Goal: Transaction & Acquisition: Purchase product/service

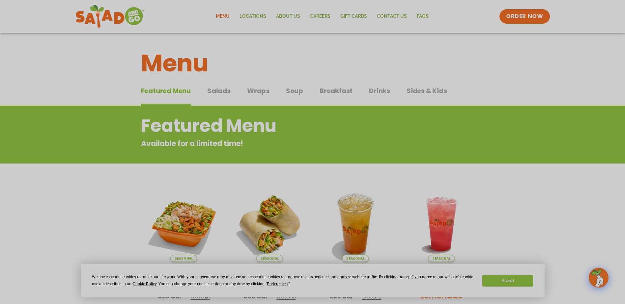
click at [214, 90] on span "Salads" at bounding box center [218, 91] width 23 height 10
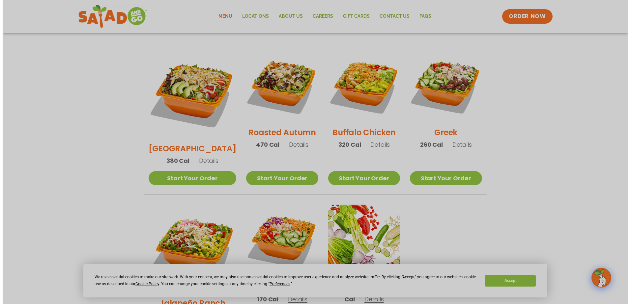
scroll to position [395, 0]
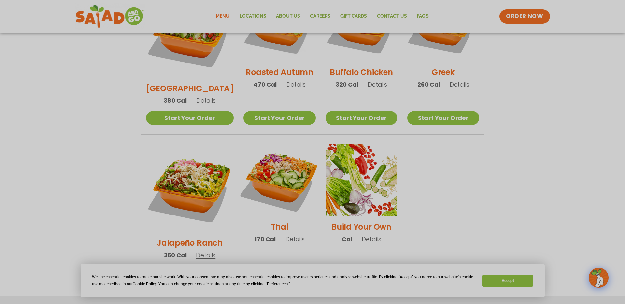
click at [270, 162] on img at bounding box center [279, 180] width 84 height 84
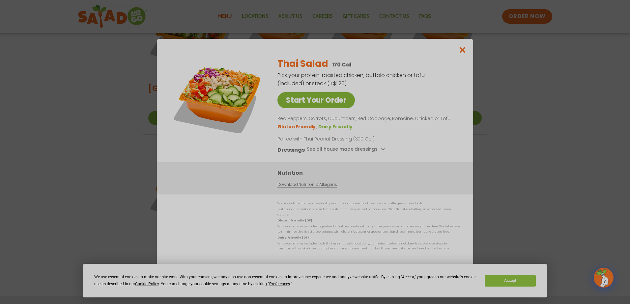
click at [316, 108] on link "Start Your Order" at bounding box center [315, 100] width 77 height 16
click at [328, 153] on button "See all house made dressings" at bounding box center [347, 150] width 80 height 8
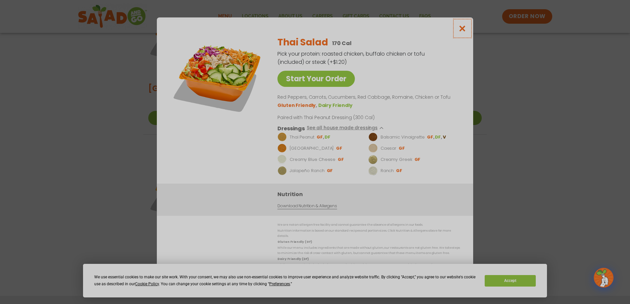
click at [461, 30] on icon "Close modal" at bounding box center [462, 28] width 8 height 7
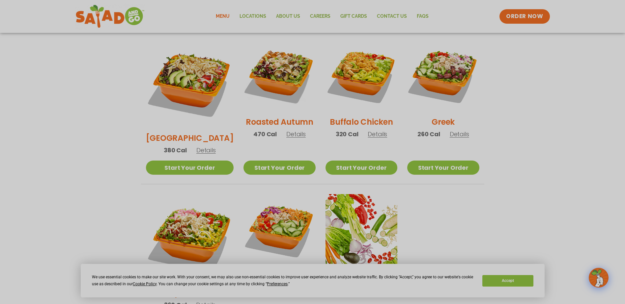
scroll to position [344, 0]
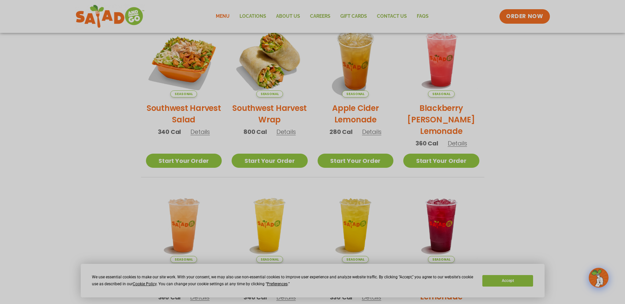
scroll to position [33, 0]
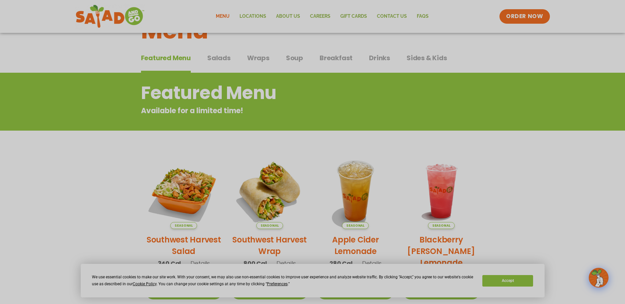
click at [375, 54] on span "Drinks" at bounding box center [379, 58] width 21 height 10
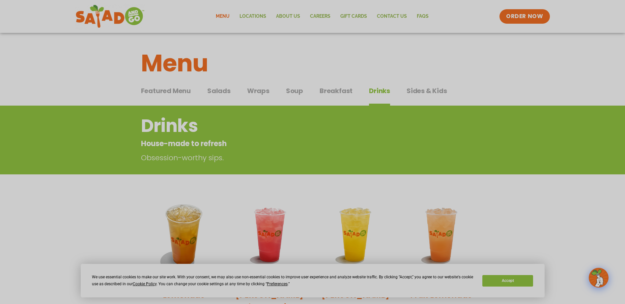
click at [429, 86] on span "Sides & Kids" at bounding box center [426, 91] width 41 height 10
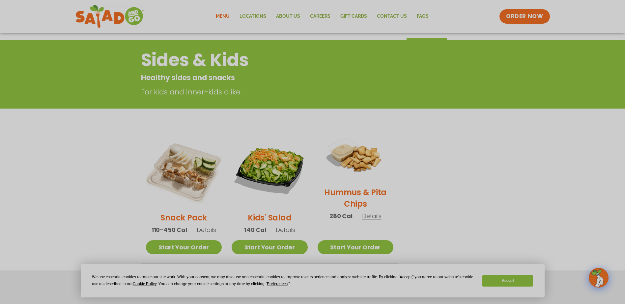
scroll to position [33, 0]
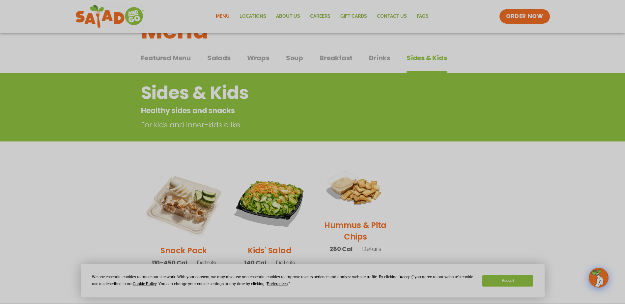
click at [383, 56] on span "Drinks" at bounding box center [379, 58] width 21 height 10
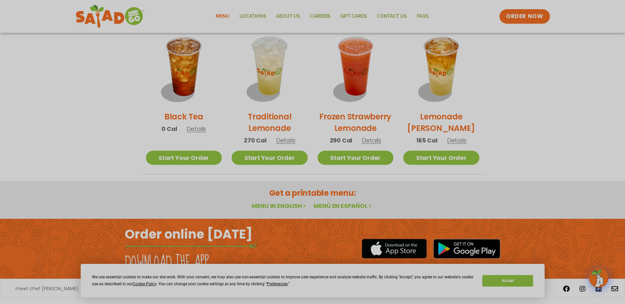
scroll to position [514, 0]
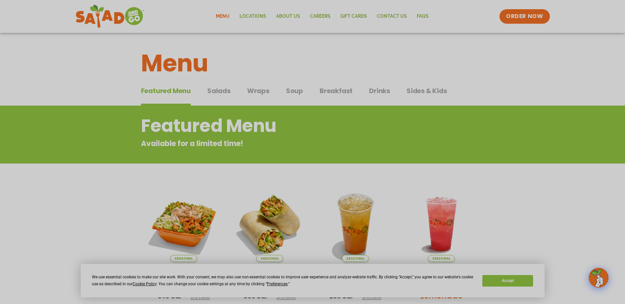
click at [220, 90] on span "Salads" at bounding box center [218, 91] width 23 height 10
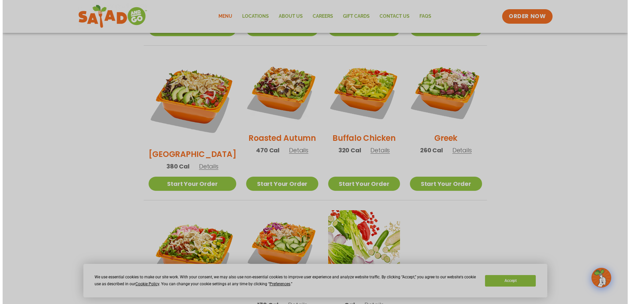
scroll to position [428, 0]
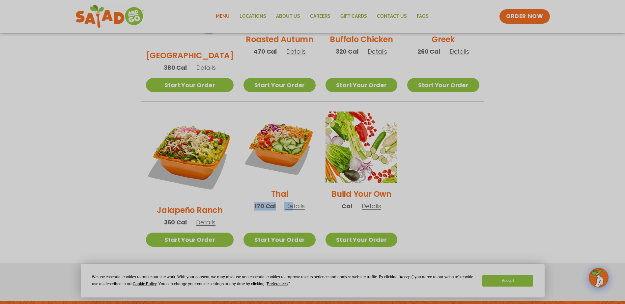
drag, startPoint x: 244, startPoint y: 187, endPoint x: 281, endPoint y: 189, distance: 36.6
click at [281, 189] on div "Thai 170 Cal Details" at bounding box center [279, 164] width 72 height 105
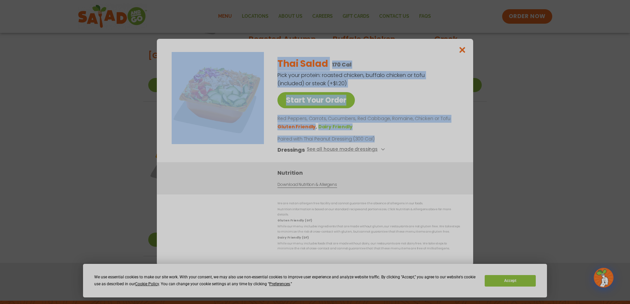
drag, startPoint x: 359, startPoint y: 142, endPoint x: 264, endPoint y: 139, distance: 95.2
click at [264, 139] on div "Start Your Order Thai Salad 170 Cal Pick your protein: roasted chicken, buffalo…" at bounding box center [315, 107] width 290 height 110
drag, startPoint x: 264, startPoint y: 139, endPoint x: 271, endPoint y: 139, distance: 6.9
click at [271, 139] on div "Start Your Order Thai Salad 170 Cal Pick your protein: roasted chicken, buffalo…" at bounding box center [315, 107] width 290 height 110
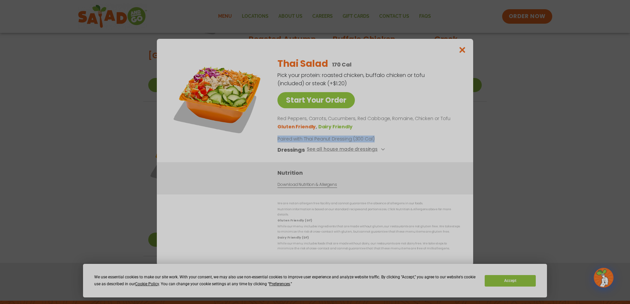
drag, startPoint x: 278, startPoint y: 141, endPoint x: 374, endPoint y: 140, distance: 96.8
click at [374, 140] on div "Start Your Order Thai Salad 170 Cal Pick your protein: roasted chicken, buffalo…" at bounding box center [315, 107] width 290 height 110
drag, startPoint x: 374, startPoint y: 140, endPoint x: 370, endPoint y: 129, distance: 11.4
click at [370, 129] on ul "Gluten Friendly Dairy Friendly" at bounding box center [367, 127] width 180 height 8
click at [226, 99] on img at bounding box center [218, 98] width 92 height 92
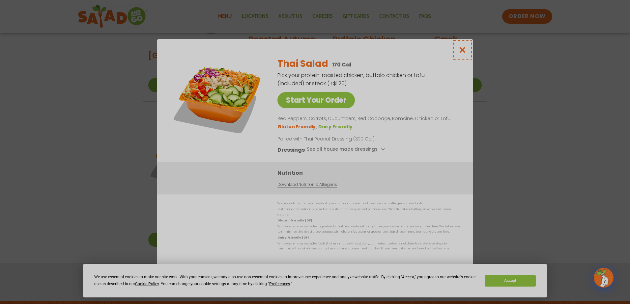
click at [458, 50] on button "Close modal" at bounding box center [461, 50] width 21 height 22
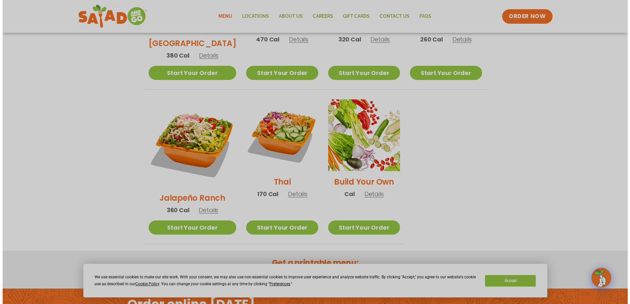
scroll to position [490, 0]
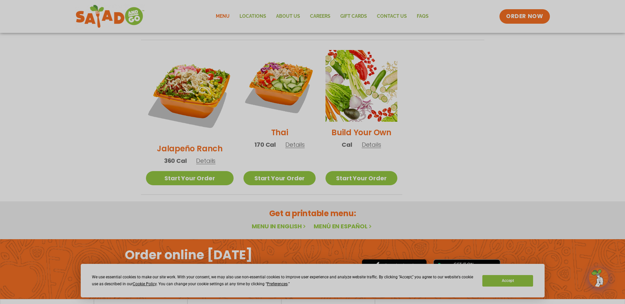
click at [362, 141] on span "Details" at bounding box center [371, 145] width 19 height 8
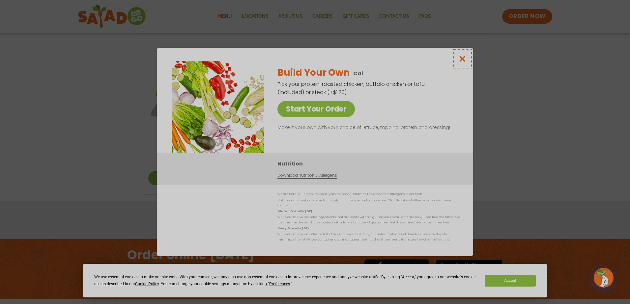
click at [462, 62] on icon "Close modal" at bounding box center [462, 58] width 8 height 7
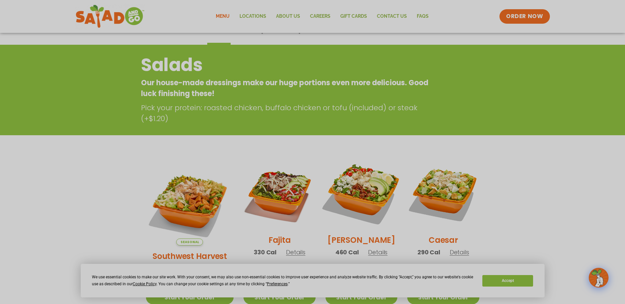
scroll to position [0, 0]
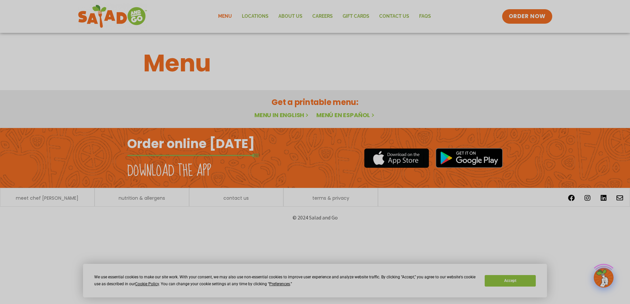
click at [269, 144] on div "Order online today Download the app" at bounding box center [220, 158] width 186 height 60
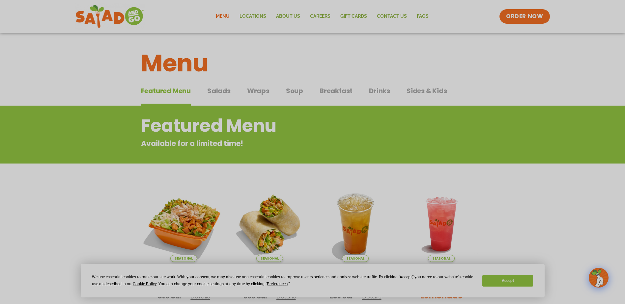
click at [185, 236] on img at bounding box center [183, 223] width 89 height 89
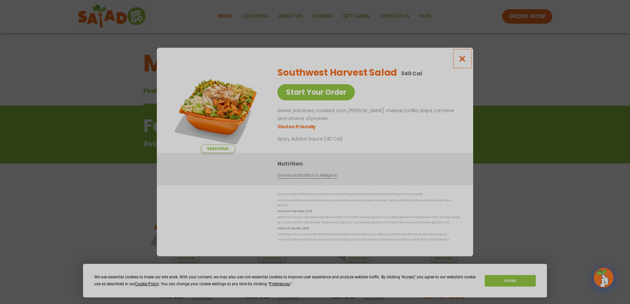
click at [466, 60] on icon "Close modal" at bounding box center [462, 58] width 8 height 7
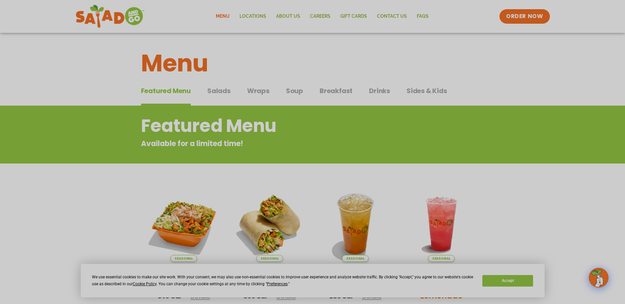
click at [214, 88] on span "Salads" at bounding box center [218, 91] width 23 height 10
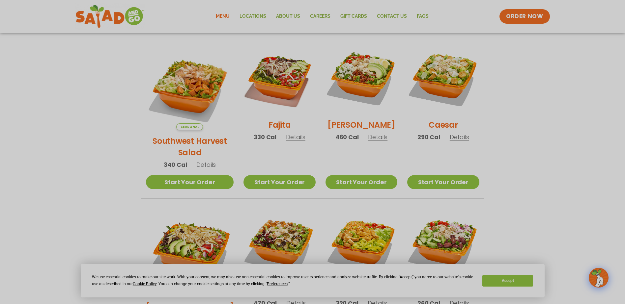
scroll to position [165, 0]
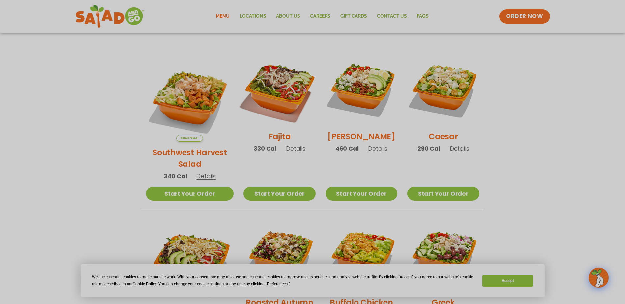
click at [281, 93] on img at bounding box center [279, 90] width 84 height 84
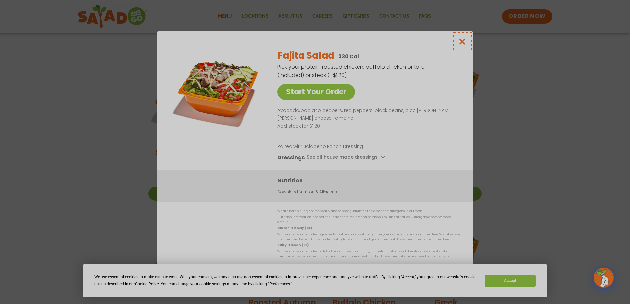
click at [465, 45] on icon "Close modal" at bounding box center [462, 41] width 8 height 7
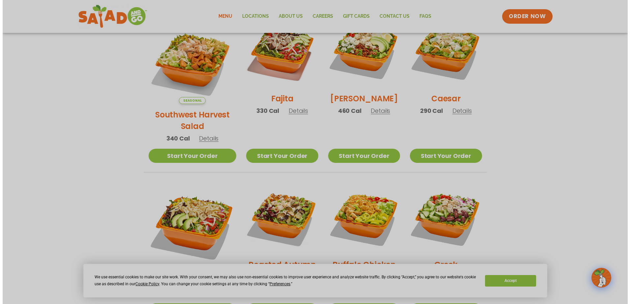
scroll to position [263, 0]
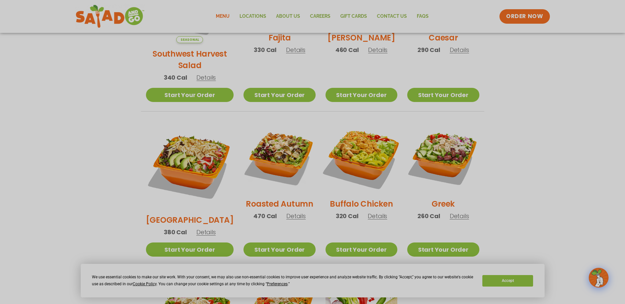
click at [339, 149] on img at bounding box center [361, 157] width 84 height 84
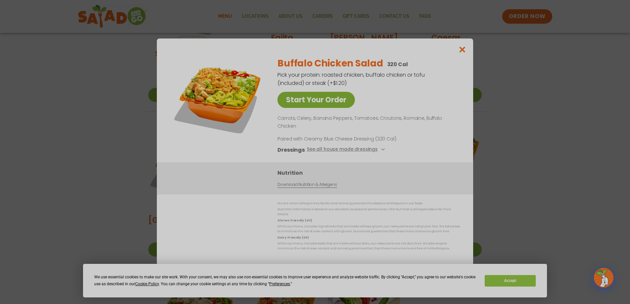
click at [323, 108] on link "Start Your Order" at bounding box center [315, 100] width 77 height 16
